Goal: Task Accomplishment & Management: Complete application form

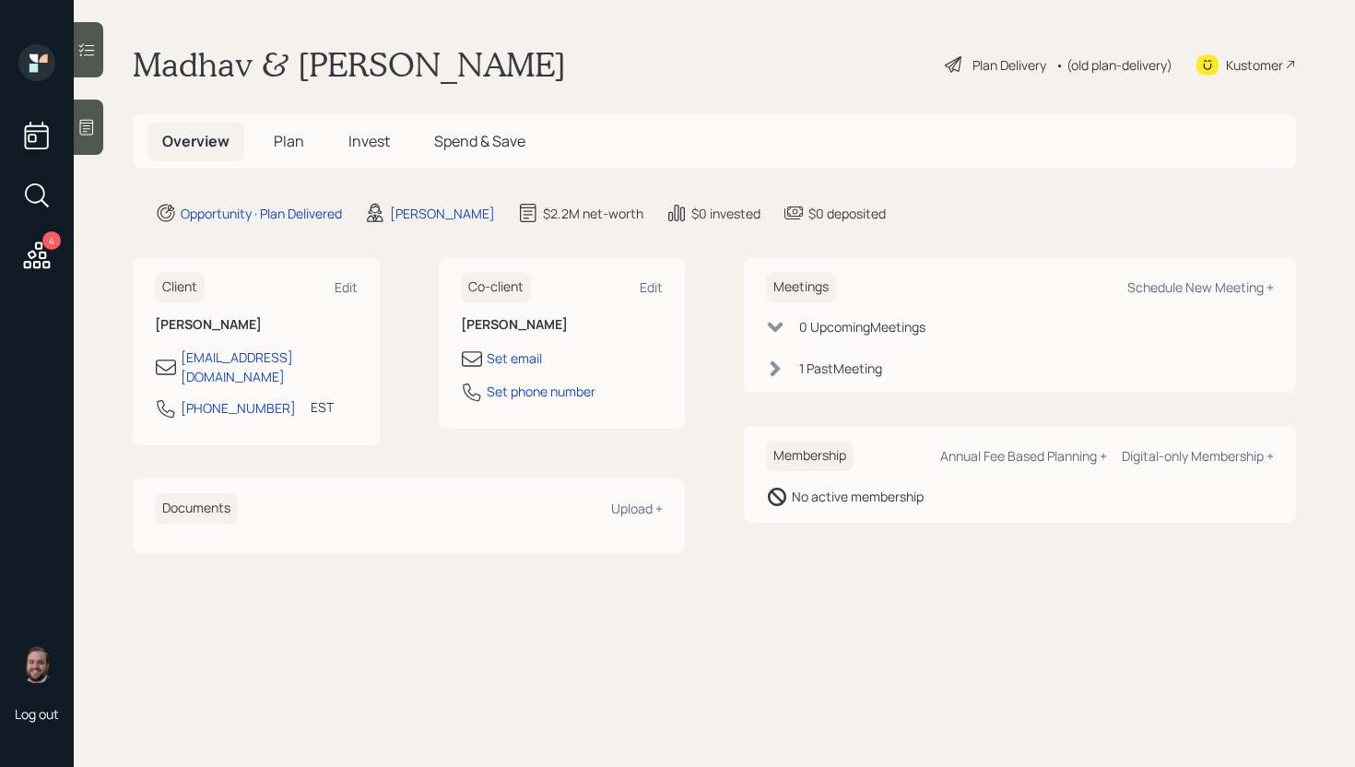
click at [300, 142] on span "Plan" at bounding box center [289, 141] width 30 height 20
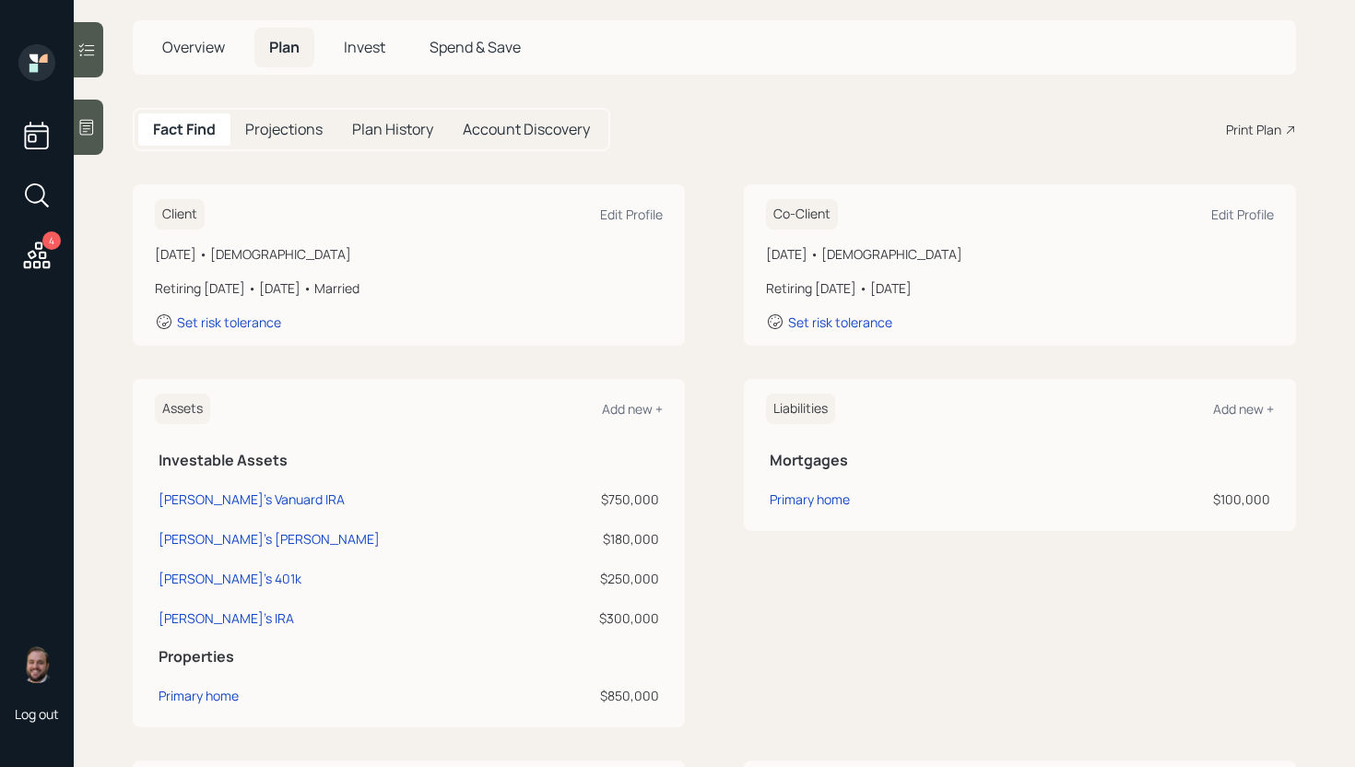
scroll to position [449, 0]
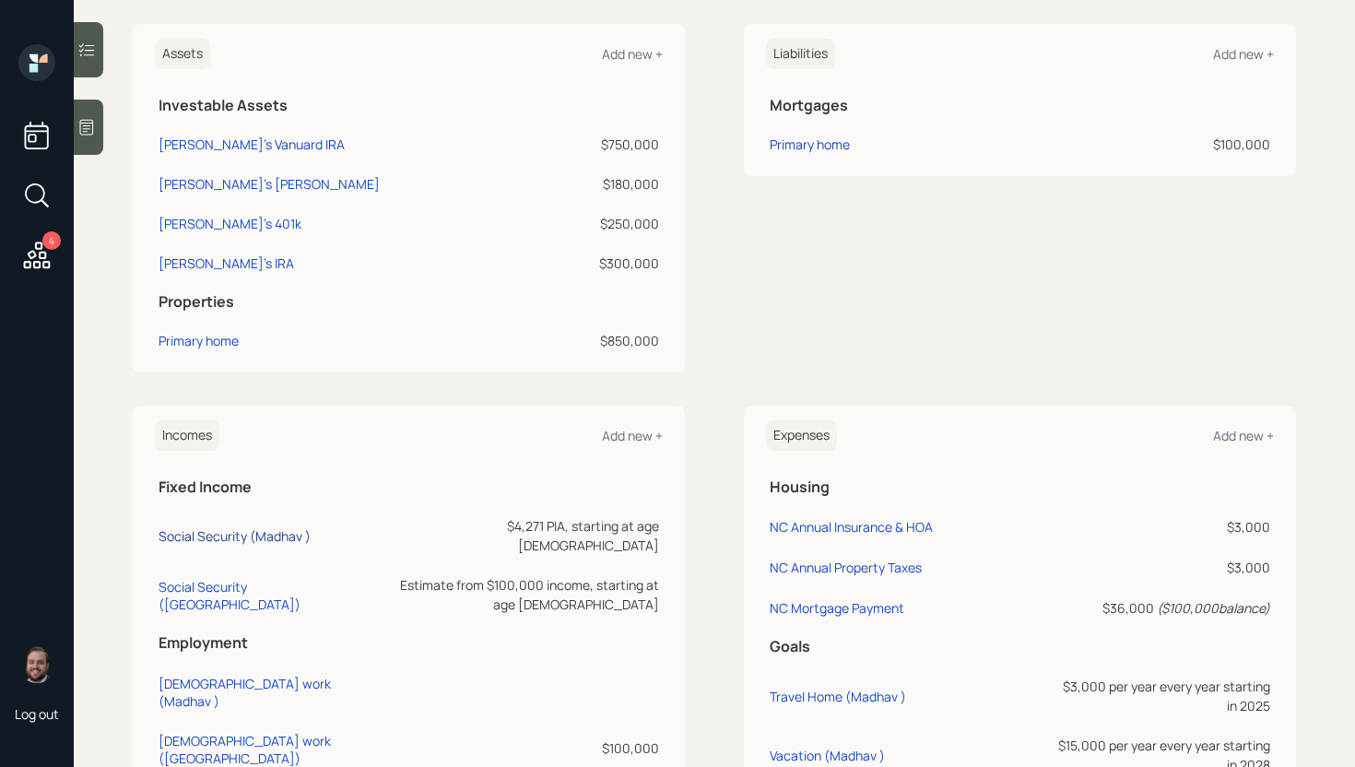
click at [270, 529] on div "Social Security (Madhav )" at bounding box center [235, 536] width 152 height 18
select select "9"
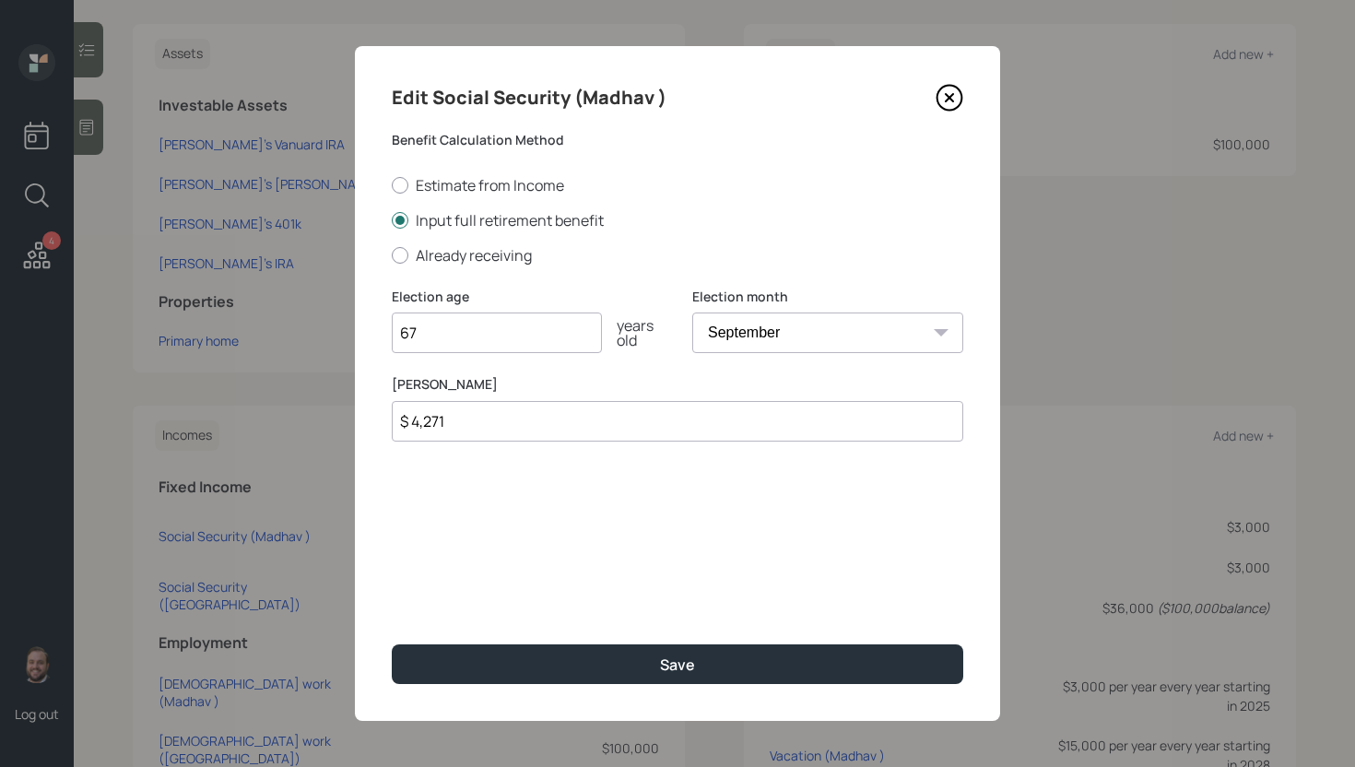
click at [508, 343] on input "67" at bounding box center [497, 332] width 210 height 41
type input "70"
click at [392, 644] on button "Save" at bounding box center [677, 664] width 571 height 40
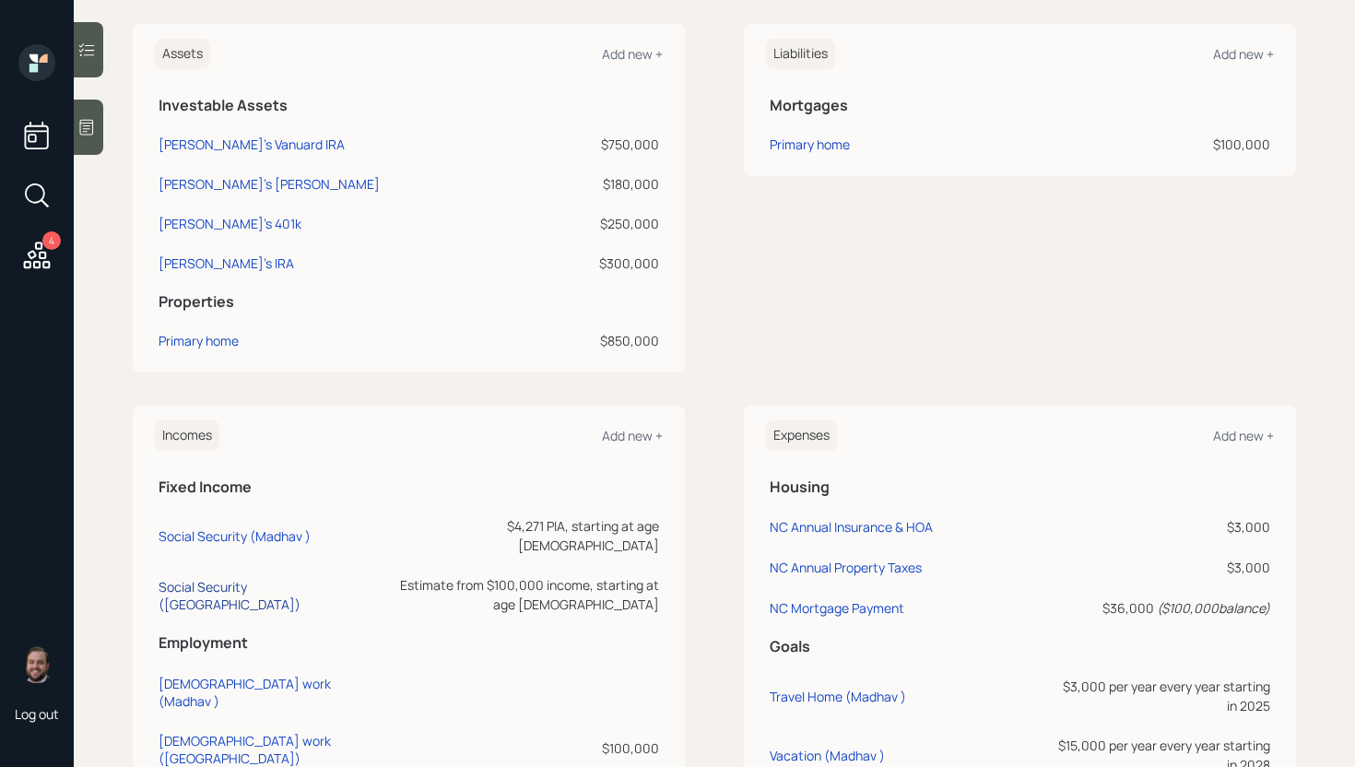
click at [275, 578] on div "Social Security (Nayana)" at bounding box center [269, 595] width 221 height 35
select select "8"
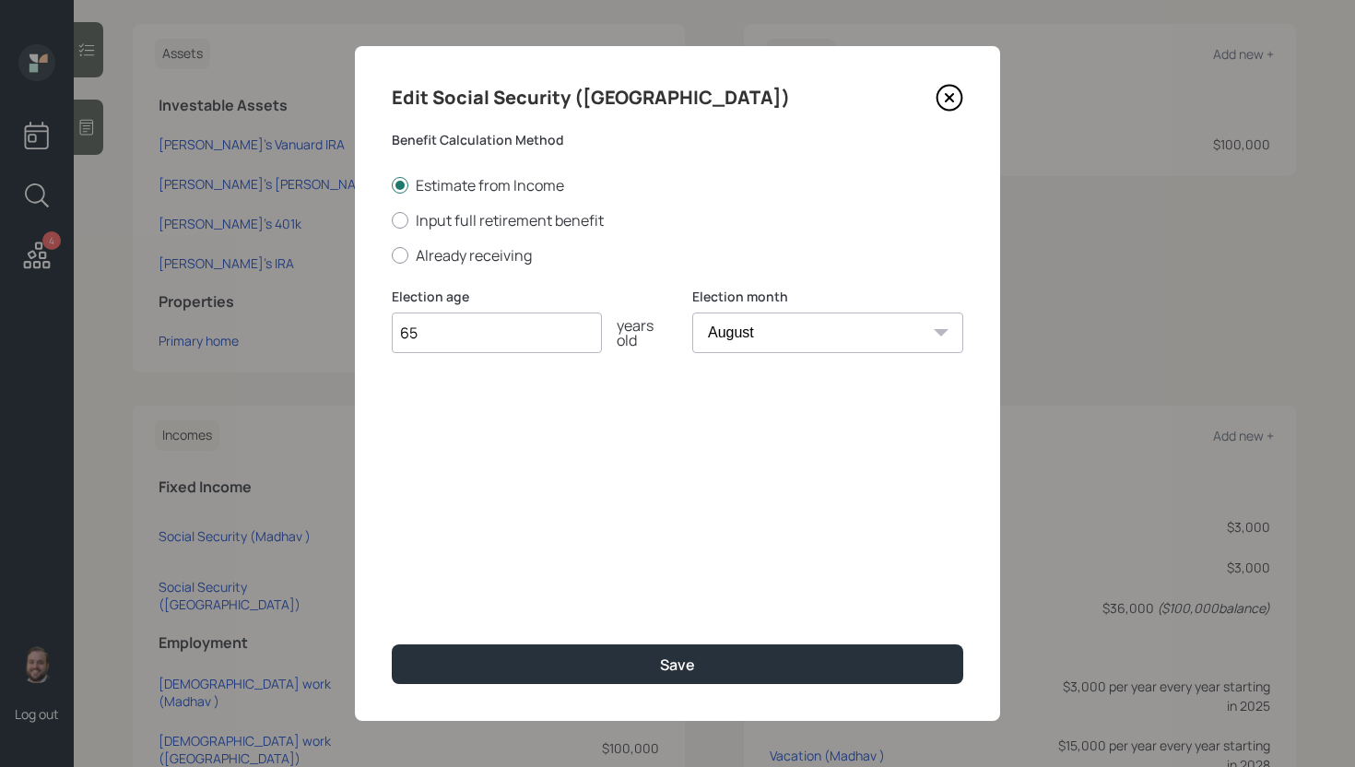
click at [636, 641] on div "Edit Social Security (Nayana) Benefit Calculation Method Estimate from Income I…" at bounding box center [677, 383] width 645 height 675
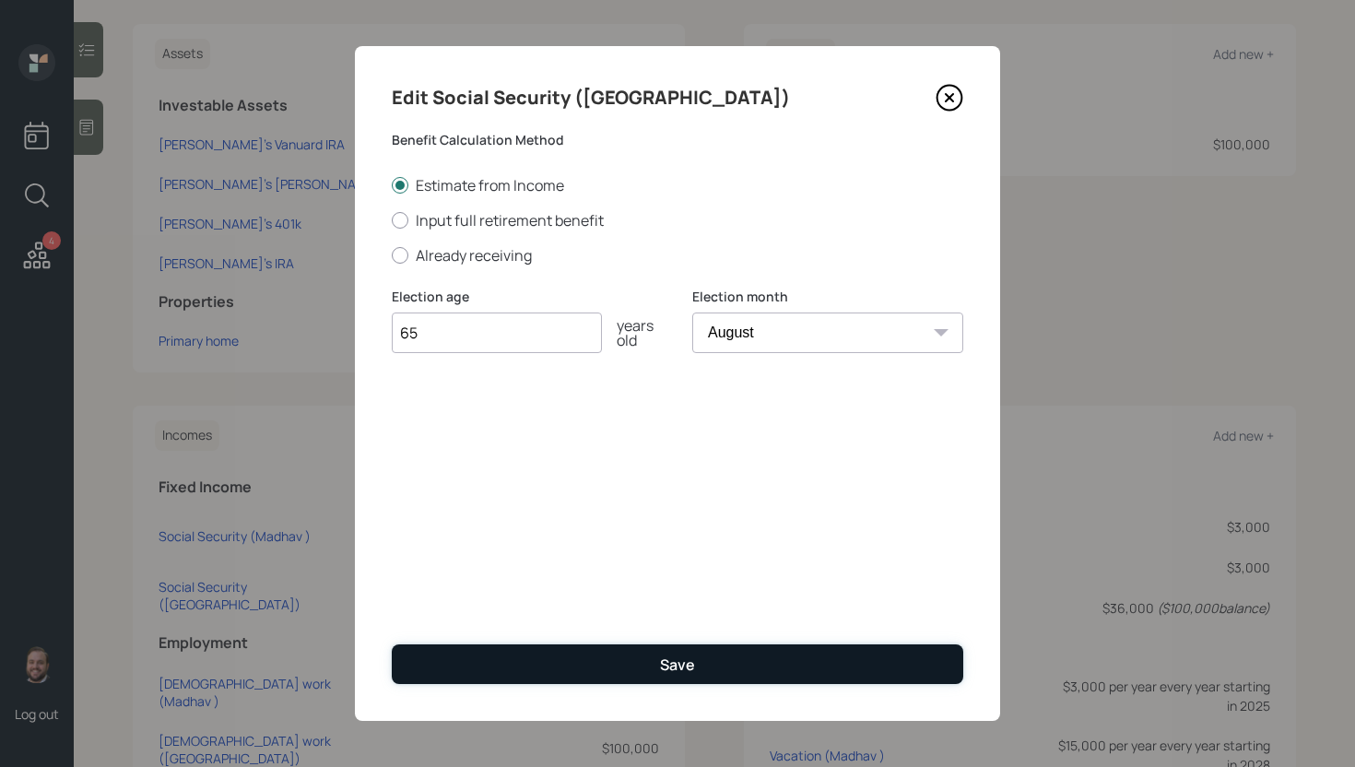
click at [641, 653] on button "Save" at bounding box center [677, 664] width 571 height 40
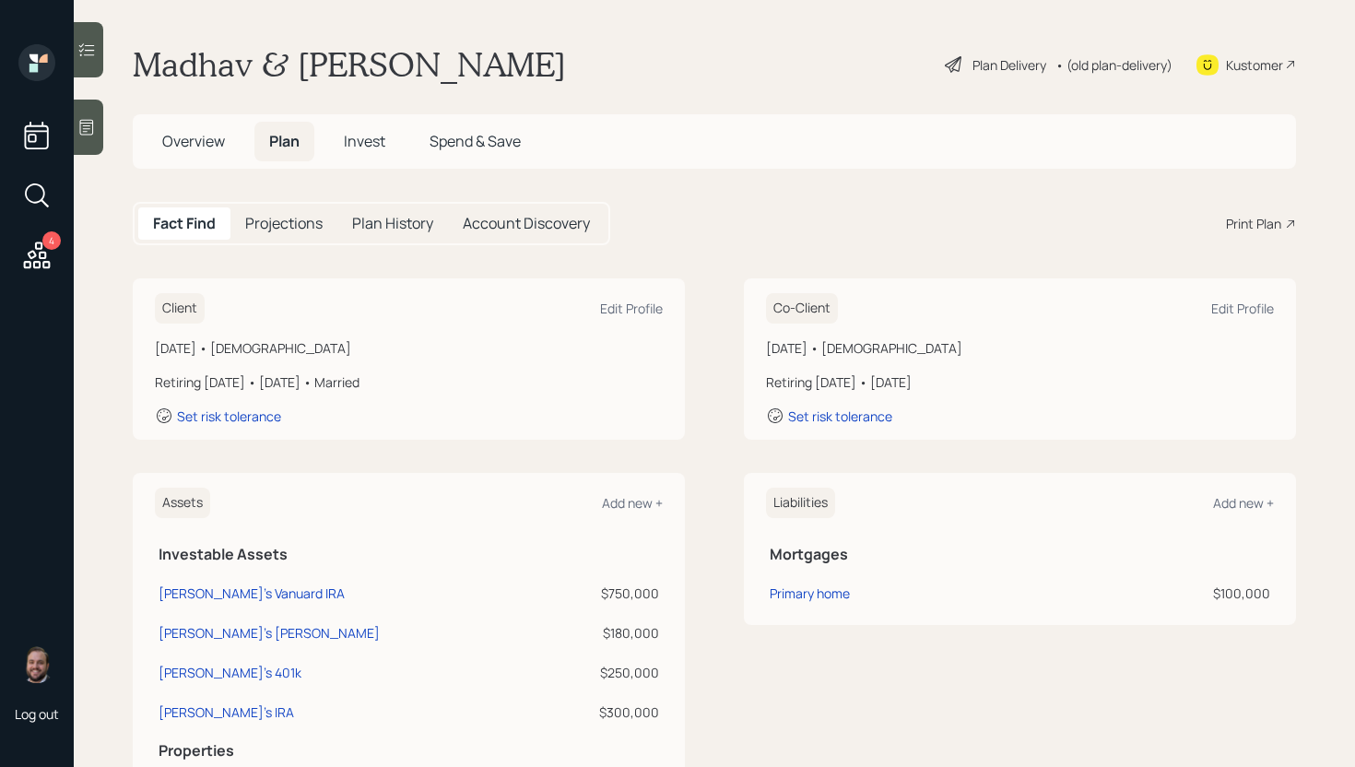
click at [1256, 221] on div "Print Plan" at bounding box center [1253, 223] width 55 height 19
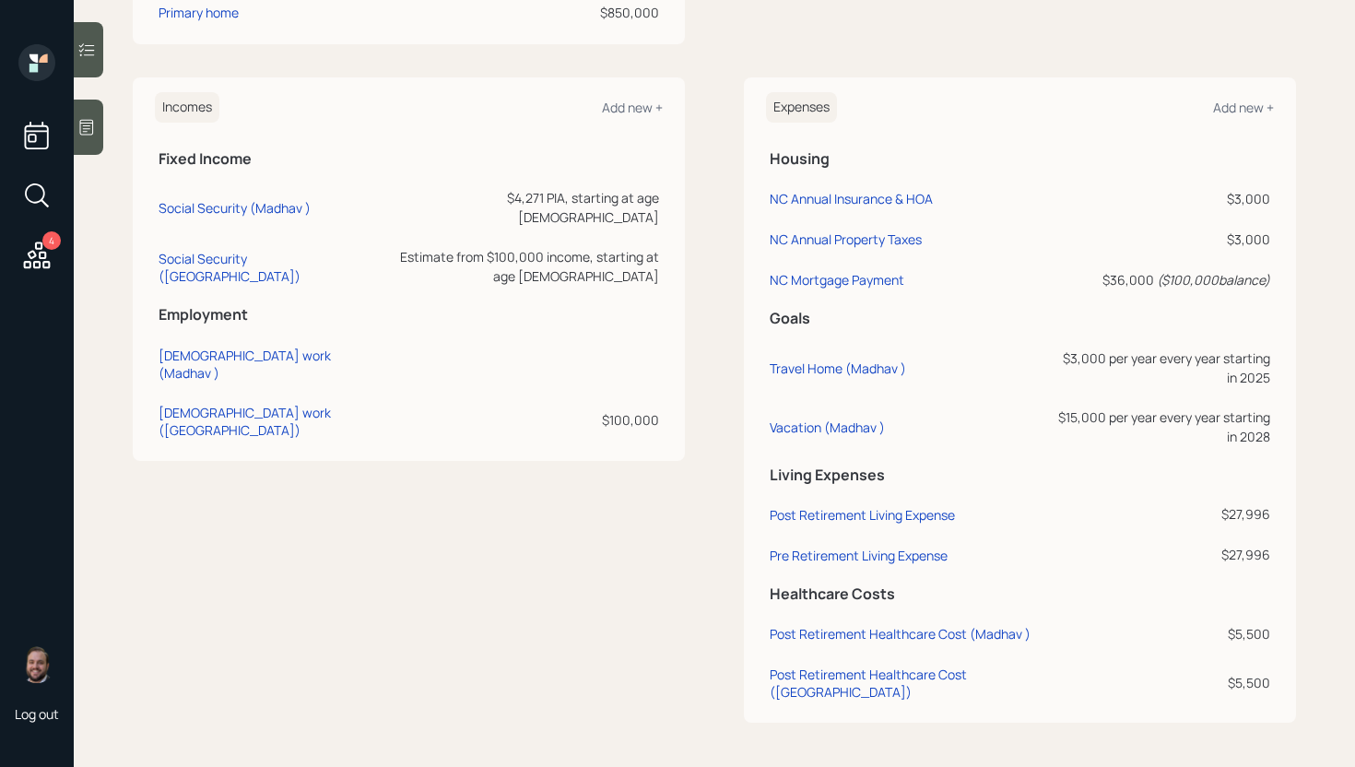
scroll to position [794, 0]
click at [235, 199] on div "Social Security (Madhav )" at bounding box center [235, 208] width 152 height 18
select select "9"
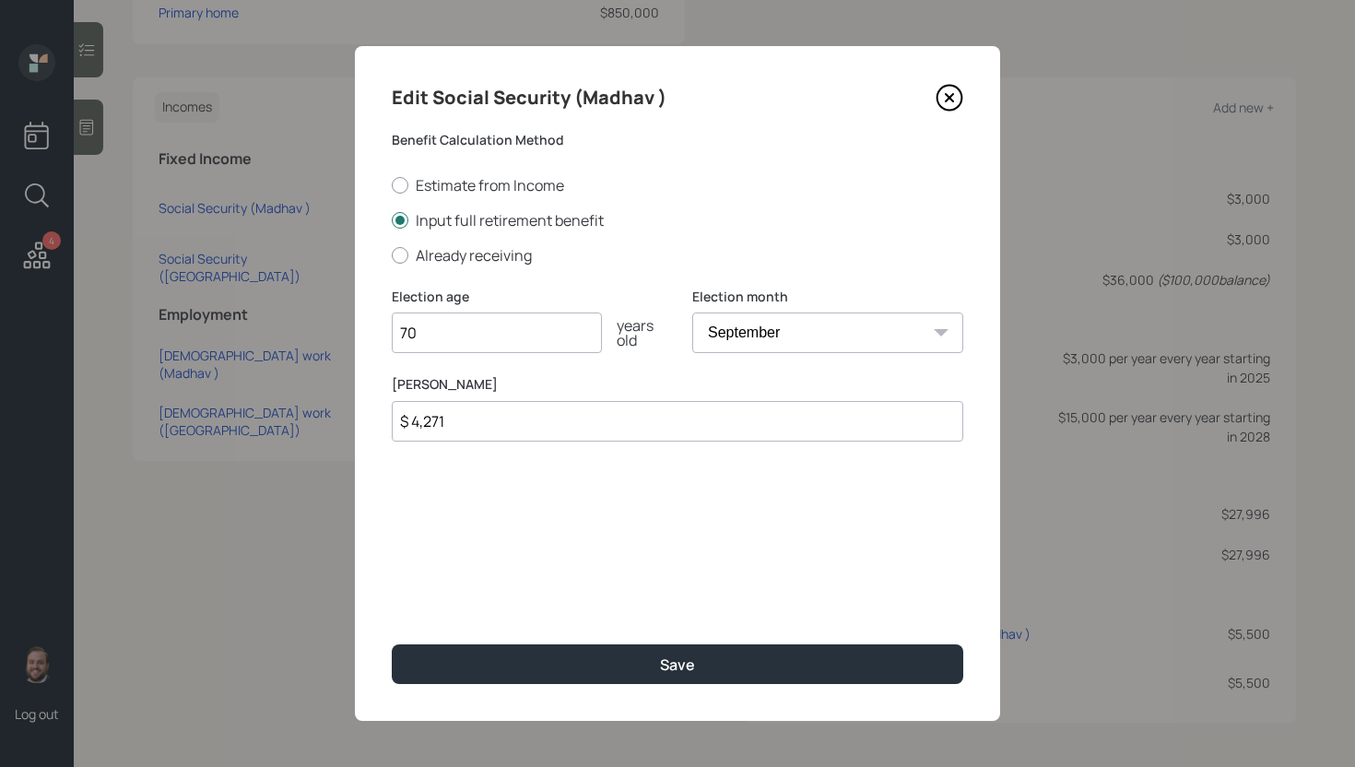
click at [463, 325] on input "70" at bounding box center [497, 332] width 210 height 41
click at [463, 326] on input "70" at bounding box center [497, 332] width 210 height 41
click at [460, 329] on input "70" at bounding box center [497, 332] width 210 height 41
type input "7"
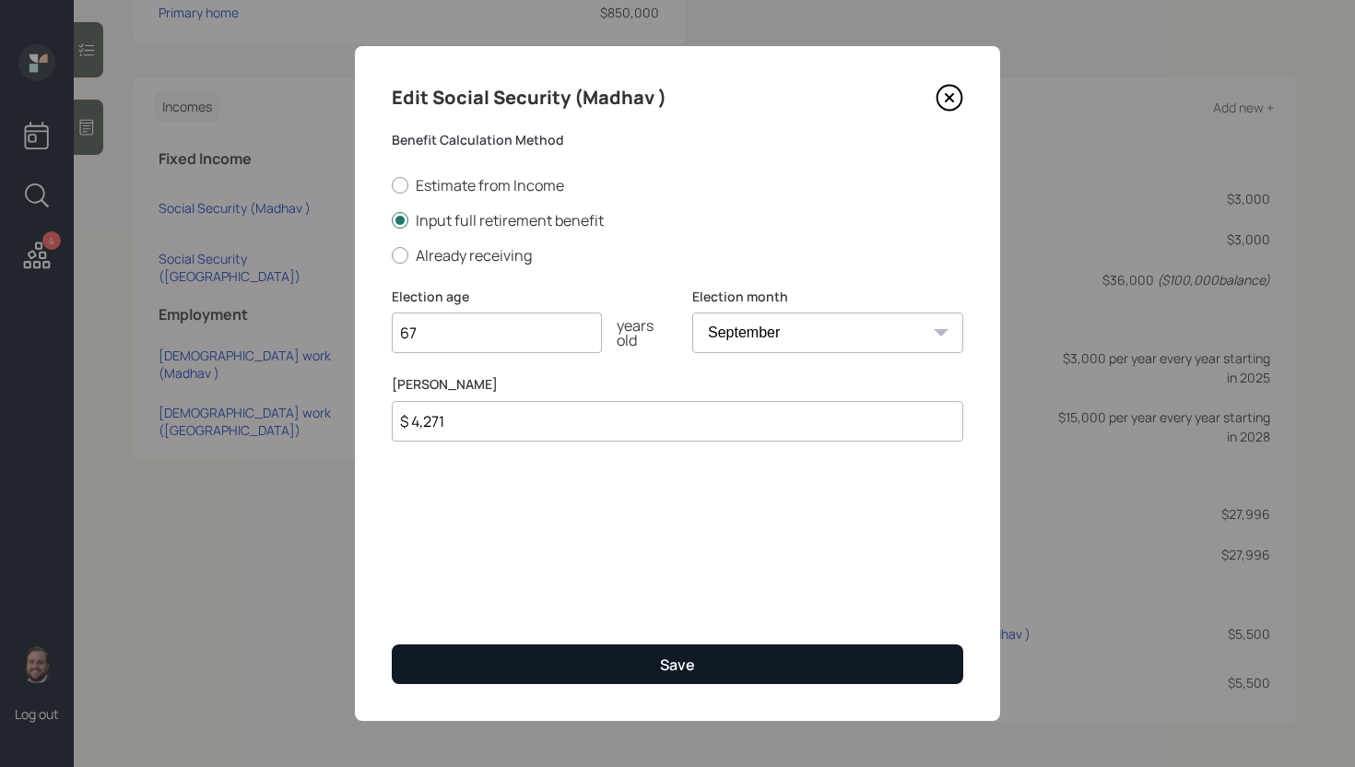
type input "67"
click at [618, 671] on button "Save" at bounding box center [677, 664] width 571 height 40
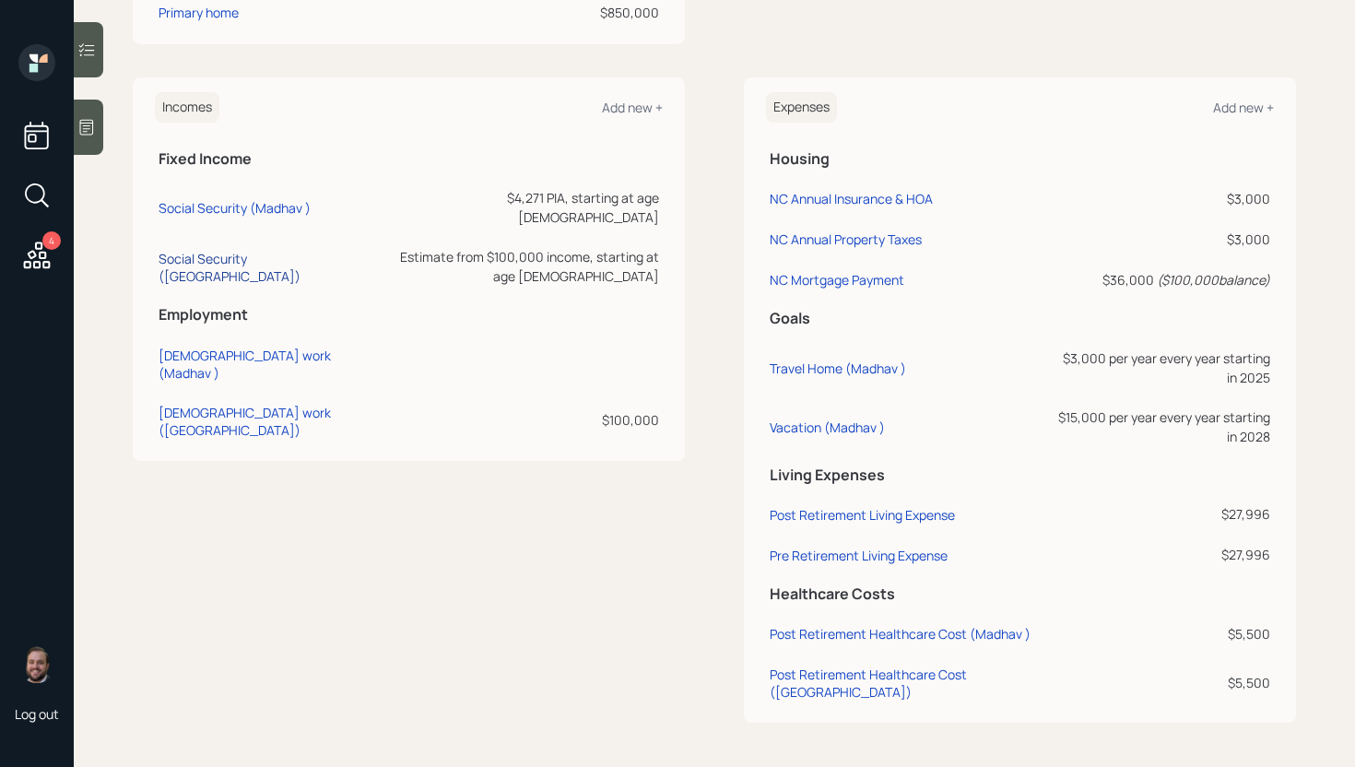
click at [256, 250] on div "Social Security (Nayana)" at bounding box center [269, 267] width 221 height 35
select select "8"
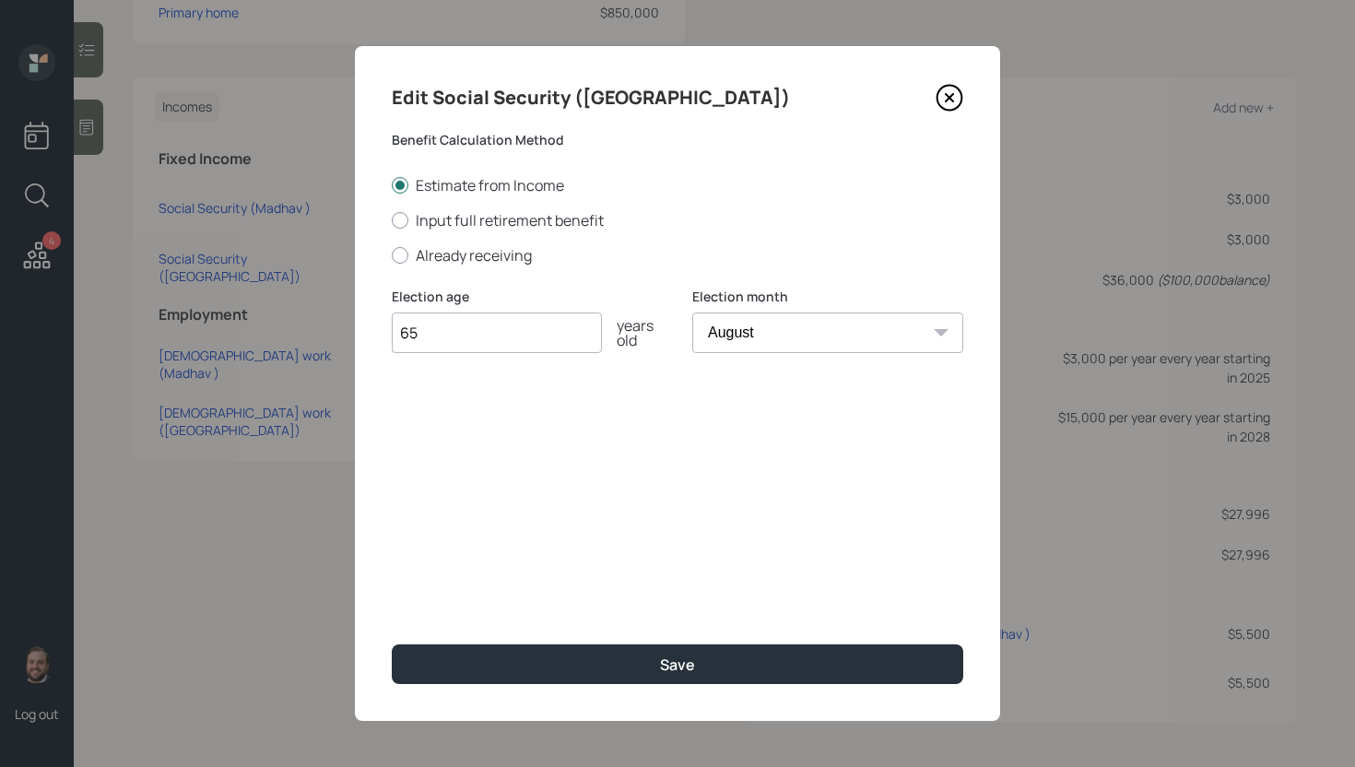
click at [500, 335] on input "65" at bounding box center [497, 332] width 210 height 41
type input "67"
click at [625, 586] on div "Edit Social Security (Nayana) Benefit Calculation Method Estimate from Income I…" at bounding box center [677, 383] width 645 height 675
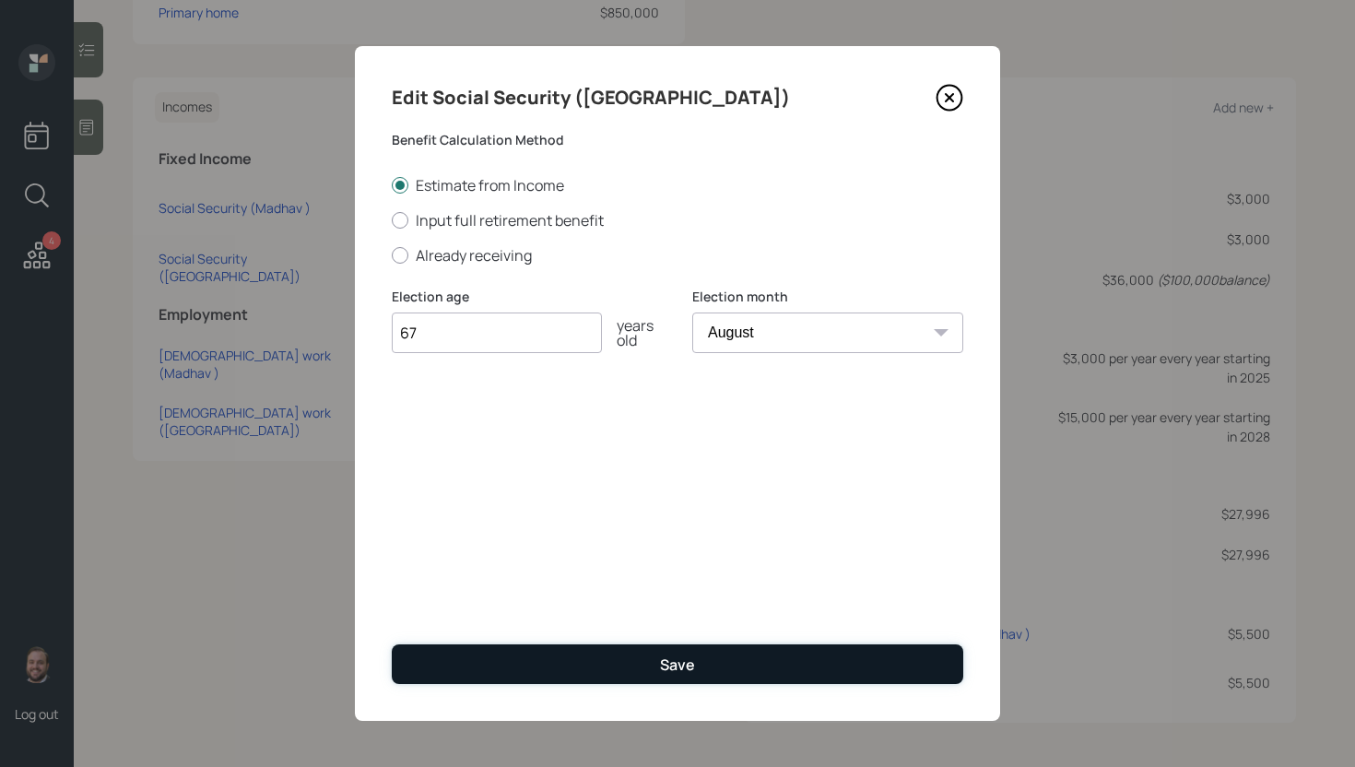
click at [669, 662] on div "Save" at bounding box center [677, 664] width 35 height 20
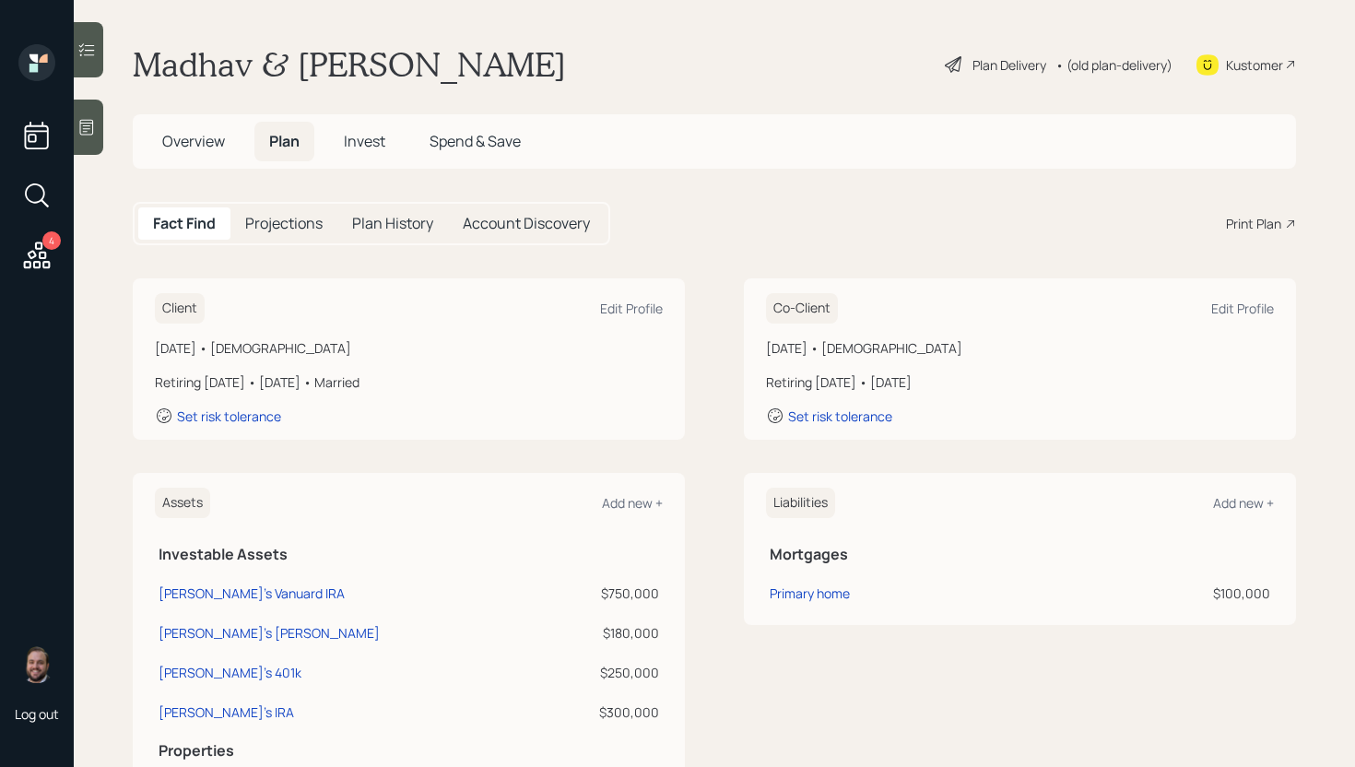
click at [972, 64] on div "Plan Delivery" at bounding box center [1009, 64] width 74 height 19
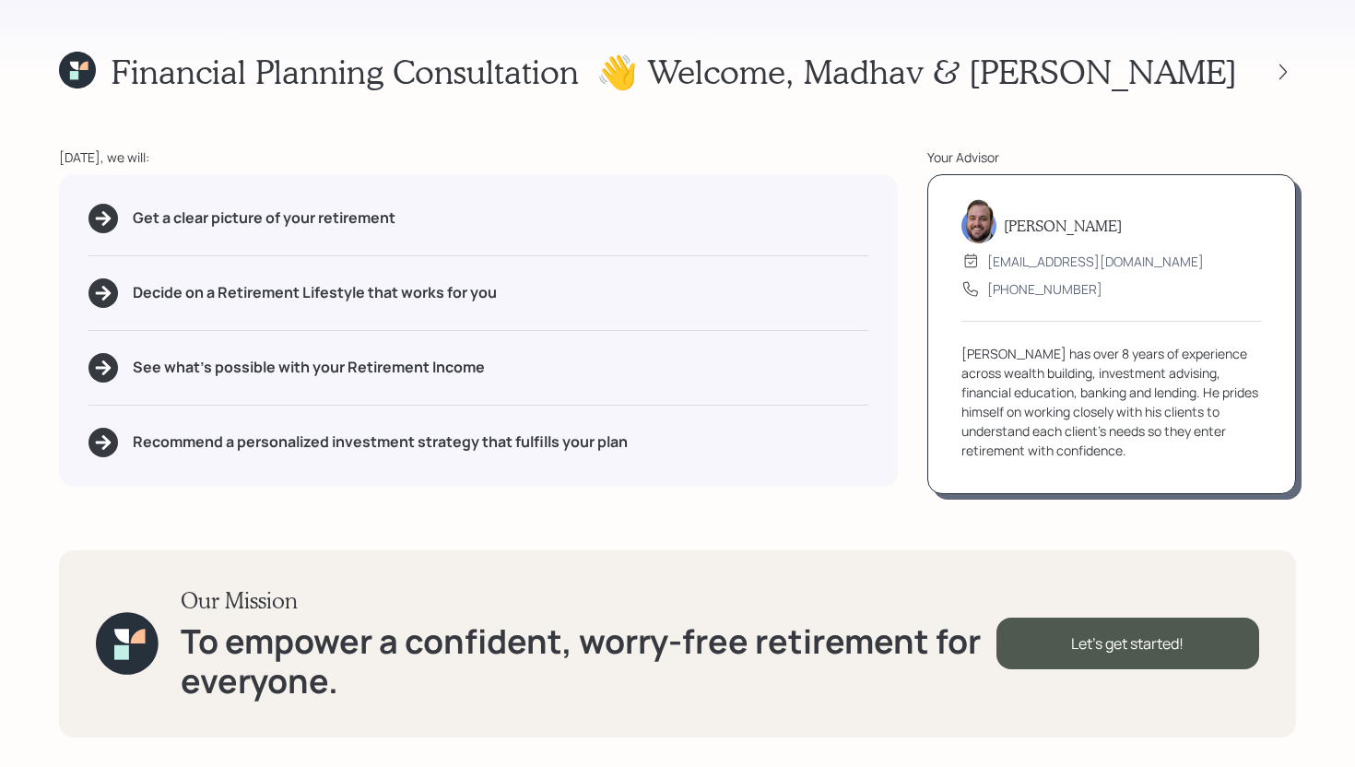
click at [79, 67] on icon at bounding box center [77, 70] width 37 height 37
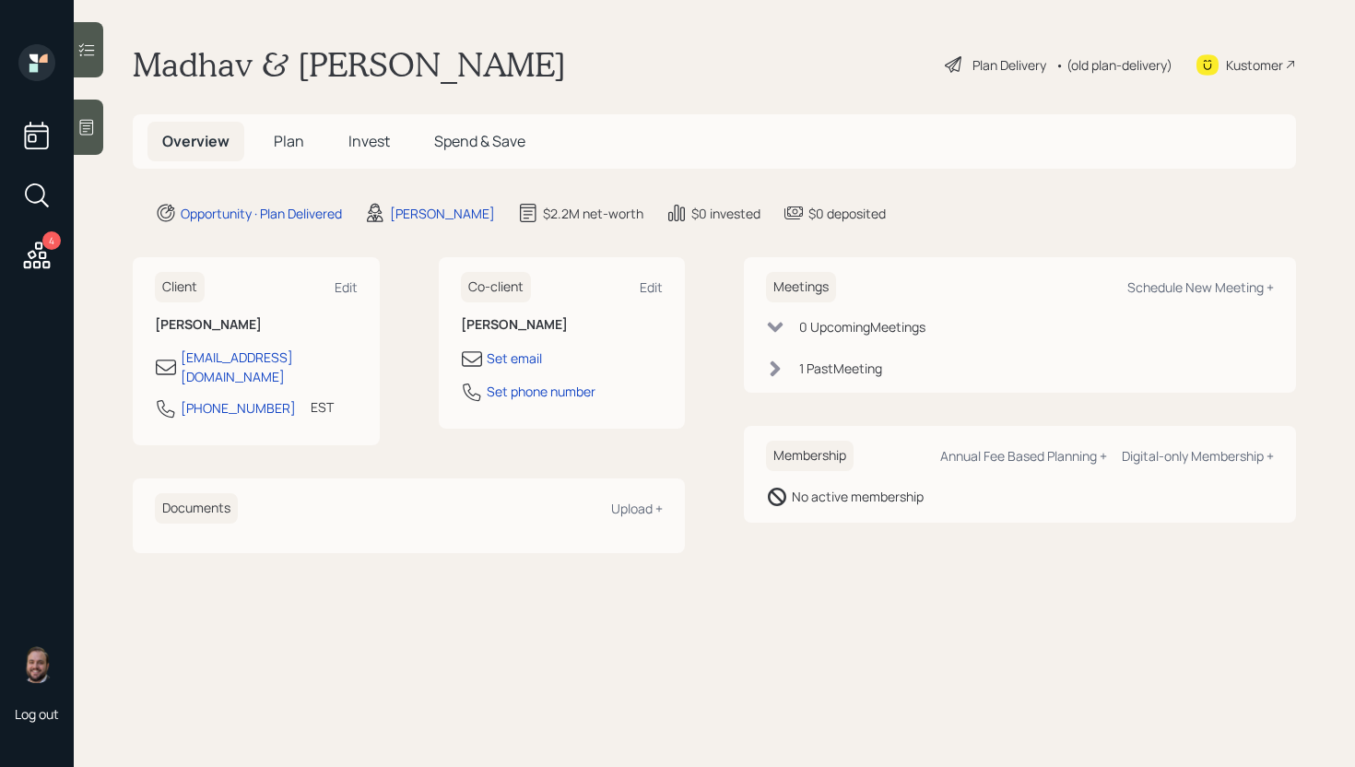
click at [293, 136] on span "Plan" at bounding box center [289, 141] width 30 height 20
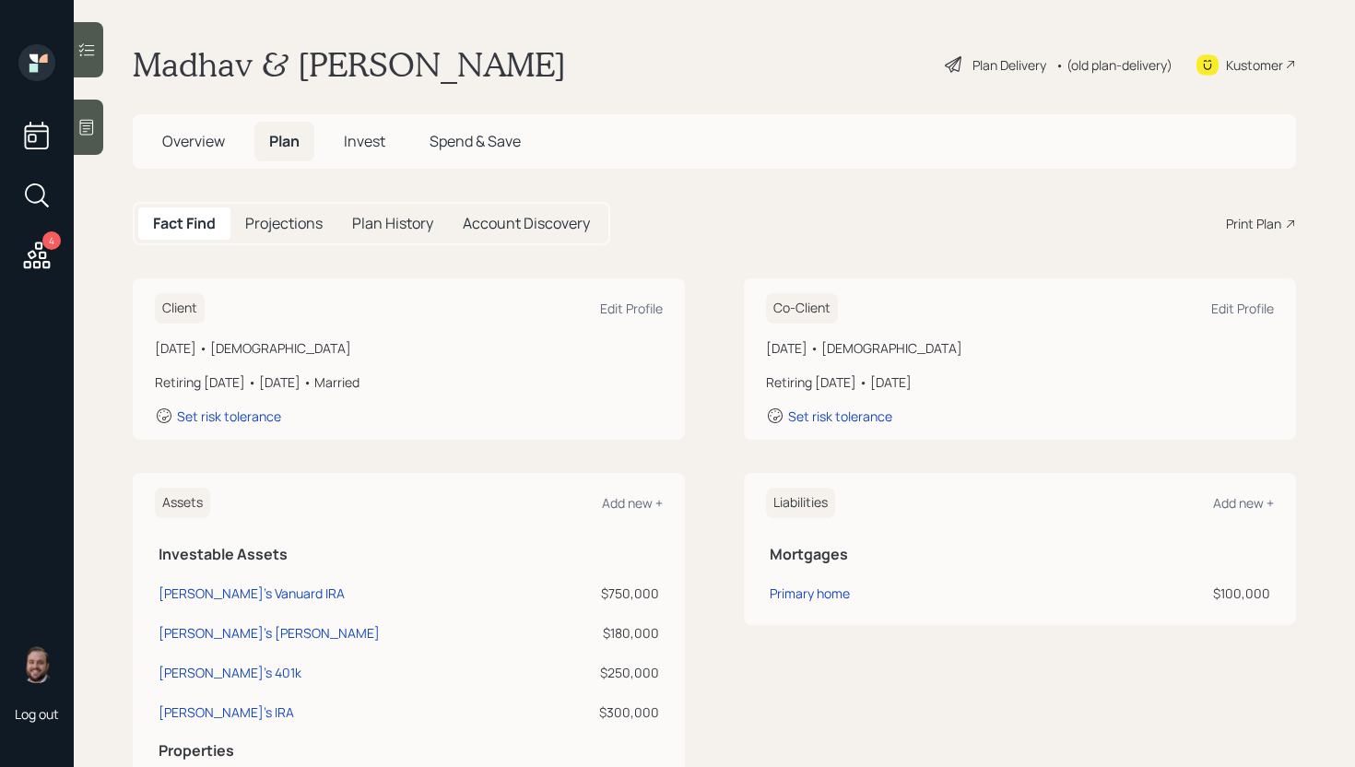
click at [1259, 216] on div "Print Plan" at bounding box center [1253, 223] width 55 height 19
click at [1236, 214] on div "Print Plan" at bounding box center [1253, 223] width 55 height 19
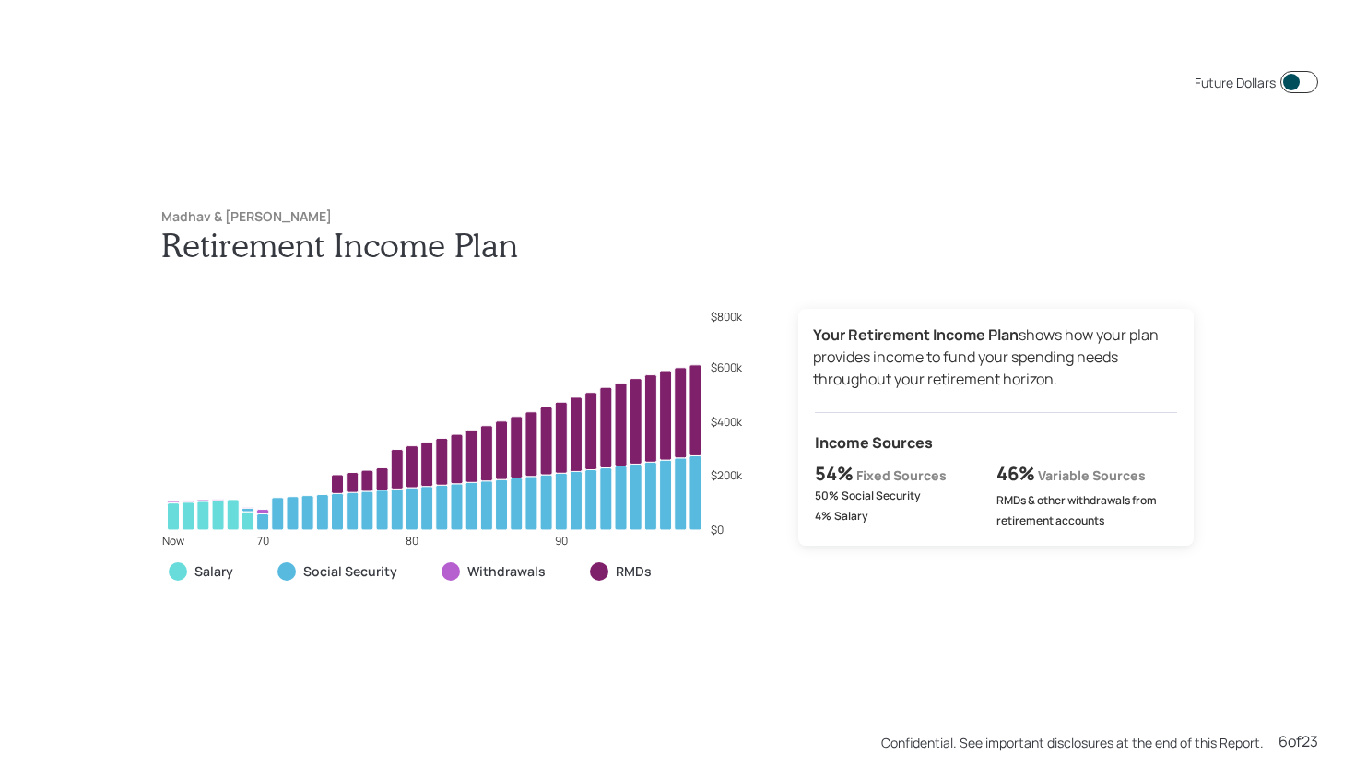
scroll to position [3834, 0]
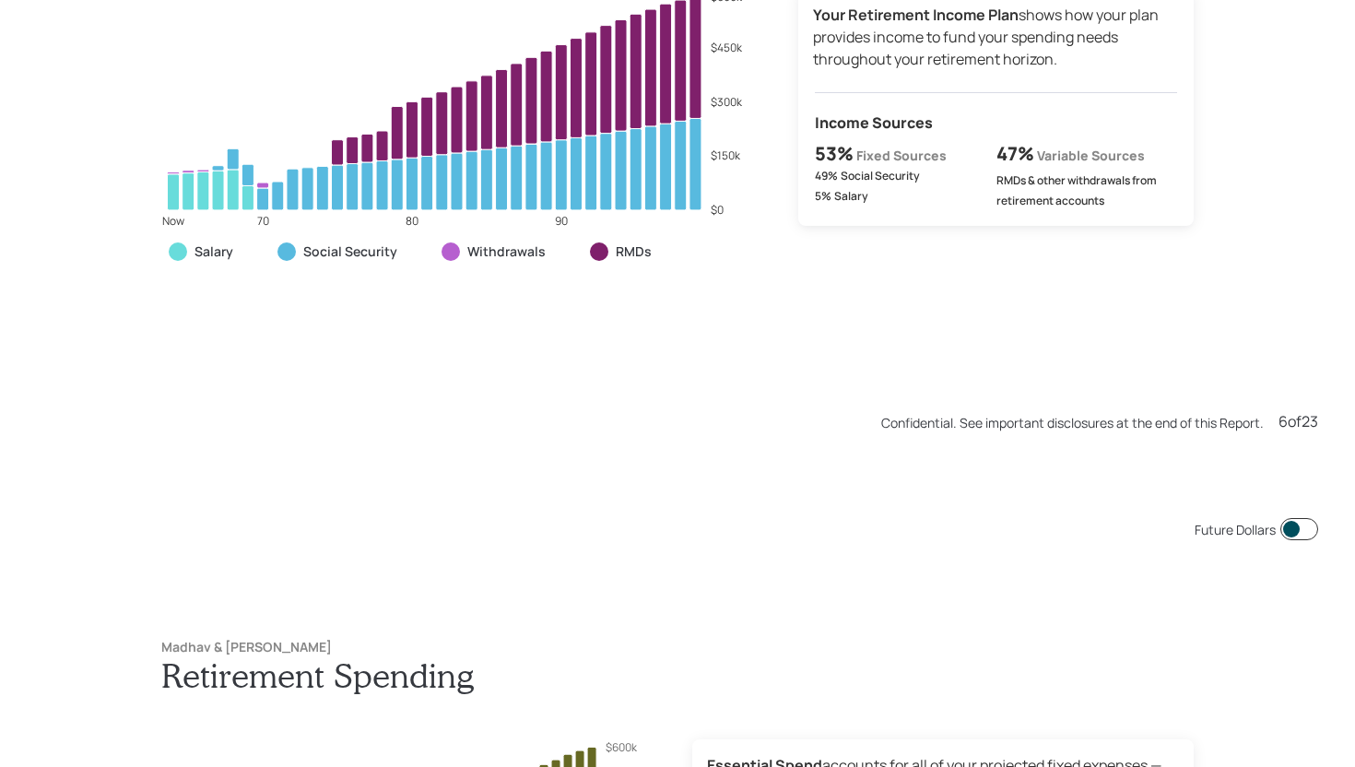
scroll to position [3834, 0]
